Goal: Navigation & Orientation: Find specific page/section

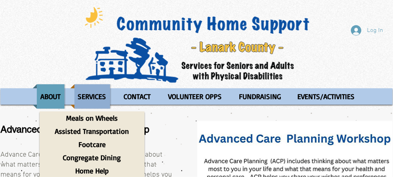
click at [89, 98] on p "SERVICES" at bounding box center [92, 96] width 36 height 24
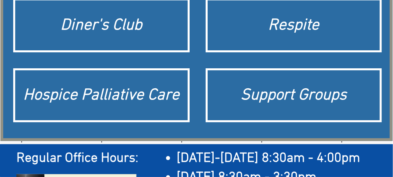
scroll to position [270, 0]
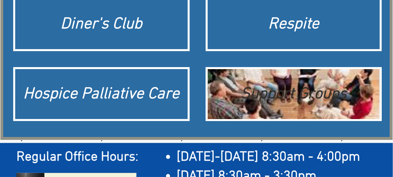
click at [290, 92] on div "Support Groups" at bounding box center [294, 94] width 165 height 22
